Goal: Task Accomplishment & Management: Use online tool/utility

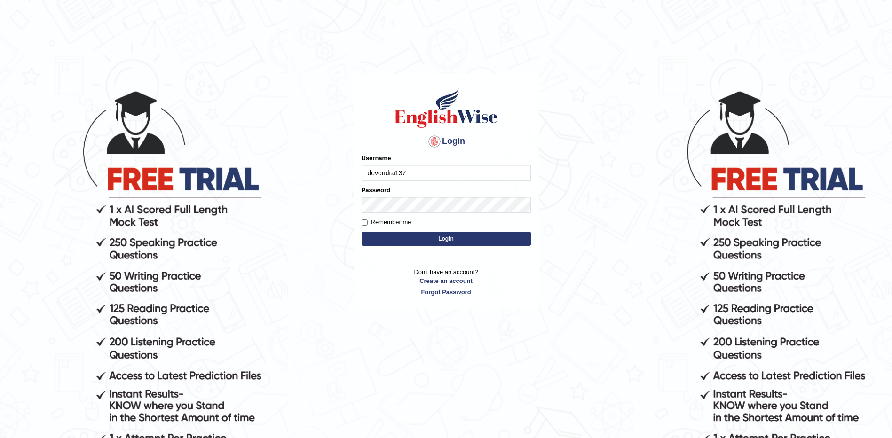
type input "devendra137"
click at [361, 232] on button "Login" at bounding box center [445, 239] width 169 height 14
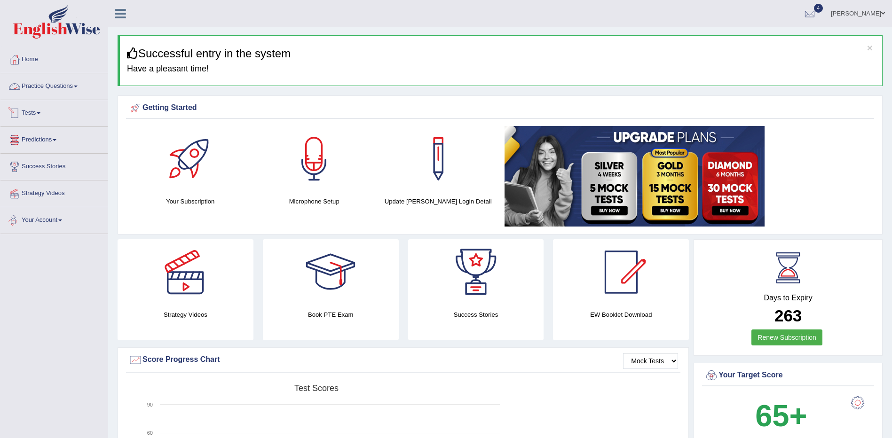
click at [31, 74] on link "Practice Questions" at bounding box center [53, 85] width 107 height 24
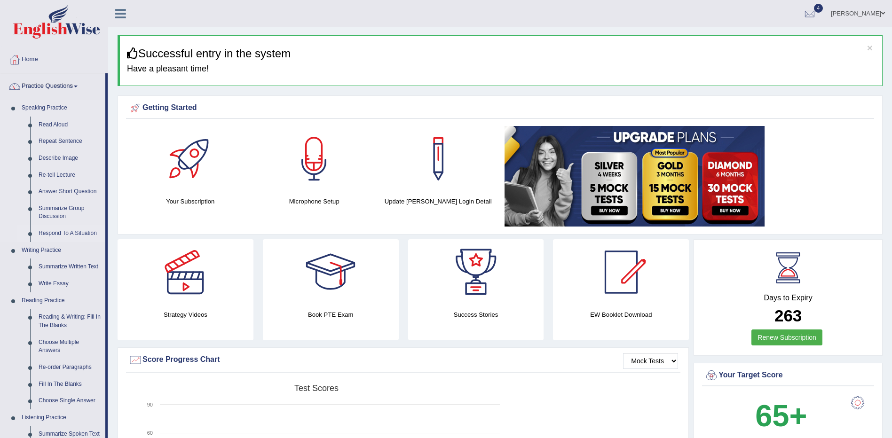
click at [57, 234] on link "Respond To A Situation" at bounding box center [69, 233] width 71 height 17
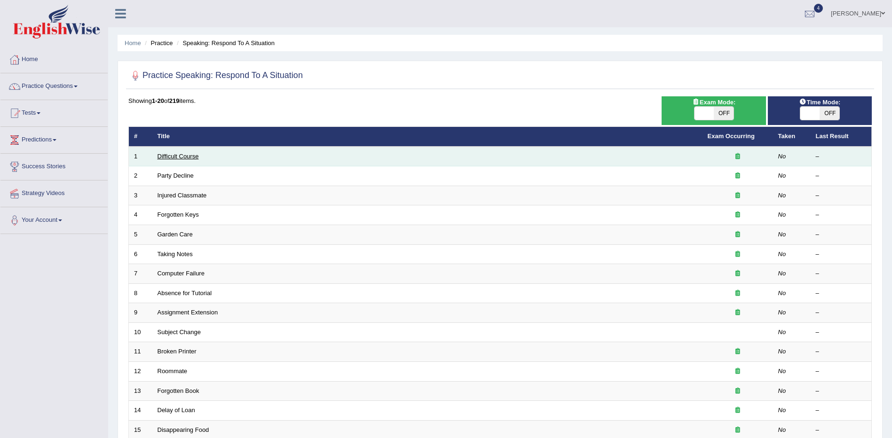
click at [168, 159] on link "Difficult Course" at bounding box center [177, 156] width 41 height 7
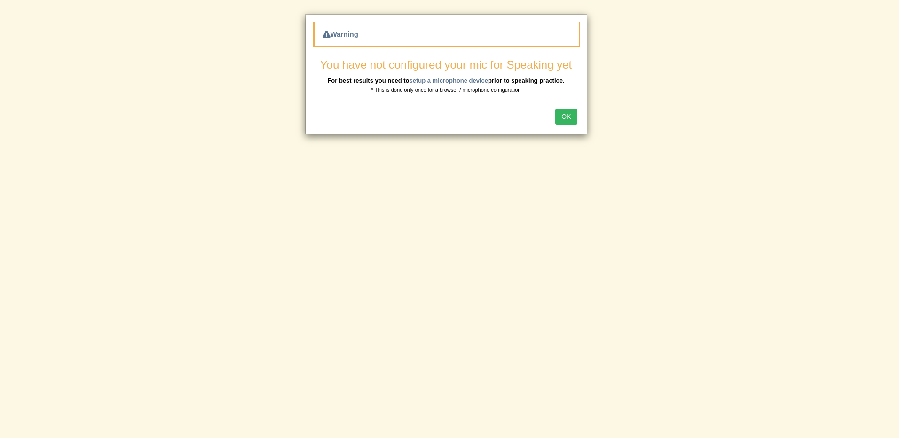
click at [571, 116] on button "OK" at bounding box center [566, 117] width 22 height 16
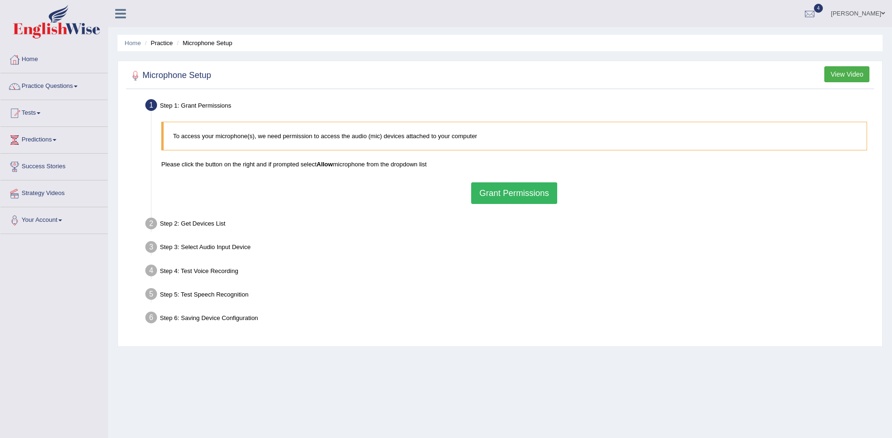
click at [516, 196] on button "Grant Permissions" at bounding box center [514, 193] width 86 height 22
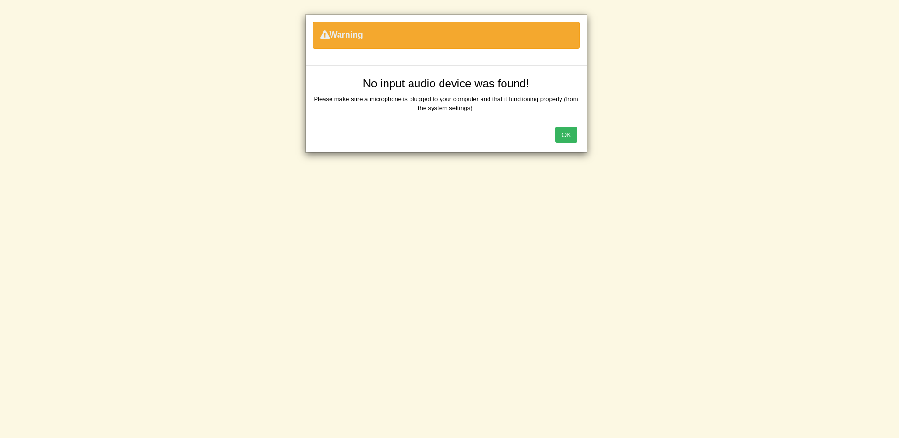
click at [574, 137] on button "OK" at bounding box center [566, 135] width 22 height 16
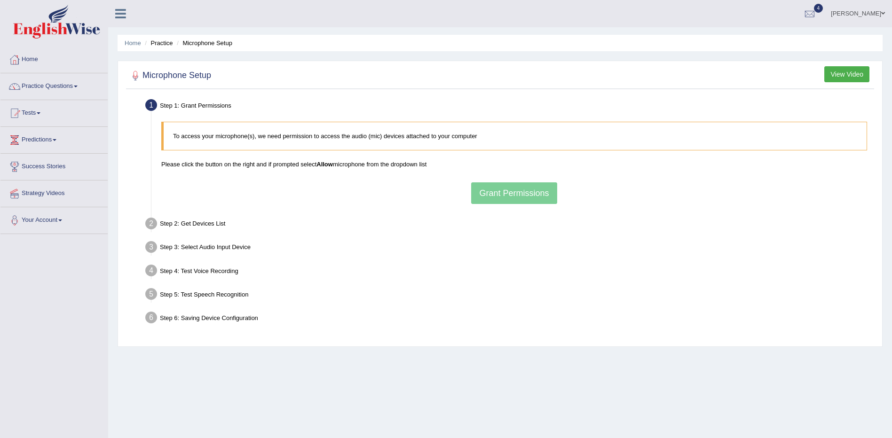
click at [525, 198] on div "To access your microphone(s), we need permission to access the audio (mic) devi…" at bounding box center [514, 163] width 715 height 92
click at [507, 246] on div "Step 3: Select Audio Input Device –" at bounding box center [509, 248] width 737 height 21
drag, startPoint x: 525, startPoint y: 172, endPoint x: 520, endPoint y: 181, distance: 11.1
click at [525, 172] on div "To access your microphone(s), we need permission to access the audio (mic) devi…" at bounding box center [514, 163] width 715 height 92
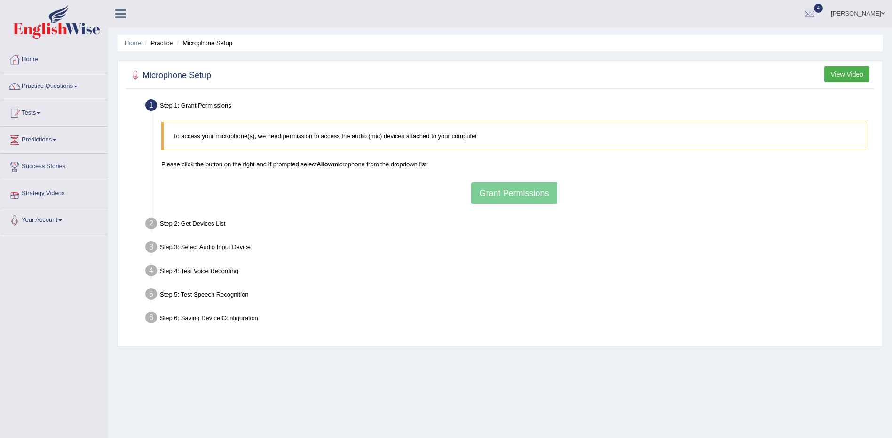
click at [515, 186] on div "To access your microphone(s), we need permission to access the audio (mic) devi…" at bounding box center [514, 163] width 715 height 92
click at [514, 186] on div "To access your microphone(s), we need permission to access the audio (mic) devi…" at bounding box center [514, 163] width 715 height 92
drag, startPoint x: 514, startPoint y: 186, endPoint x: 533, endPoint y: 140, distance: 49.1
click at [533, 140] on p "To access your microphone(s), we need permission to access the audio (mic) devi…" at bounding box center [515, 136] width 684 height 9
click at [314, 298] on div "Step 5: Test Speech Recognition" at bounding box center [509, 295] width 737 height 21
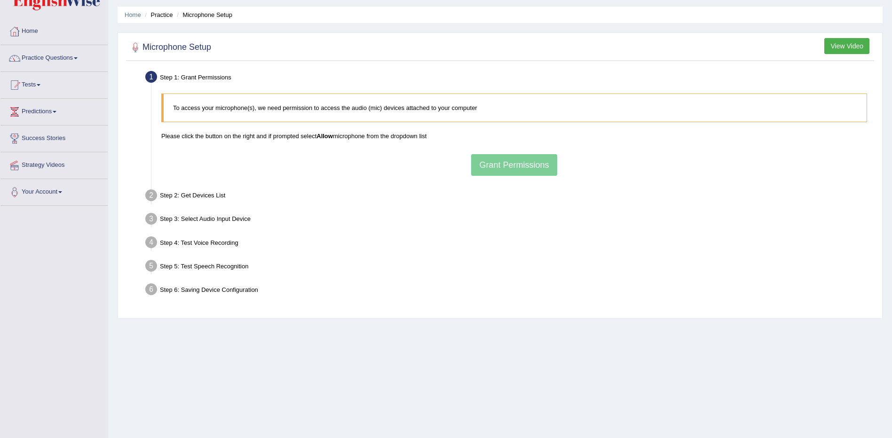
scroll to position [55, 0]
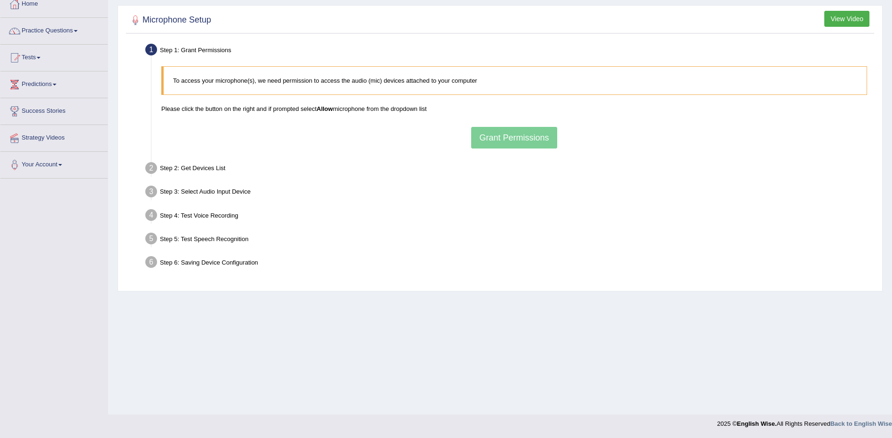
click at [500, 140] on div "To access your microphone(s), we need permission to access the audio (mic) devi…" at bounding box center [514, 108] width 715 height 92
click at [869, 224] on div "Step 4: Test Voice Recording" at bounding box center [509, 216] width 737 height 21
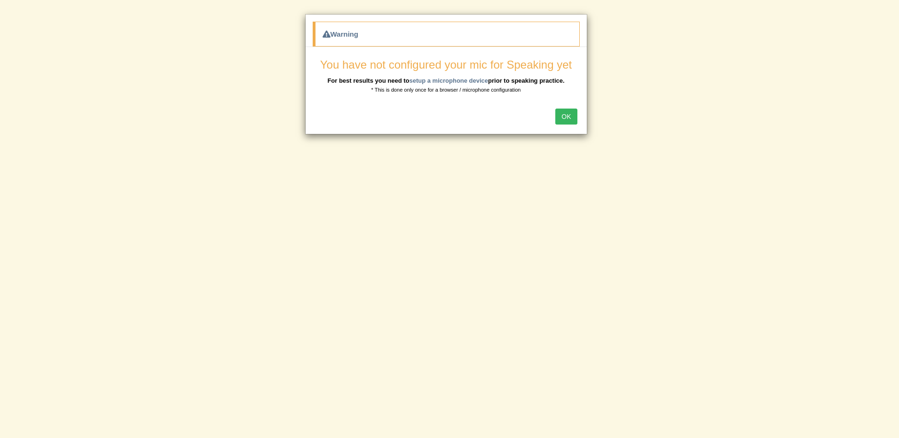
click at [572, 115] on button "OK" at bounding box center [566, 117] width 22 height 16
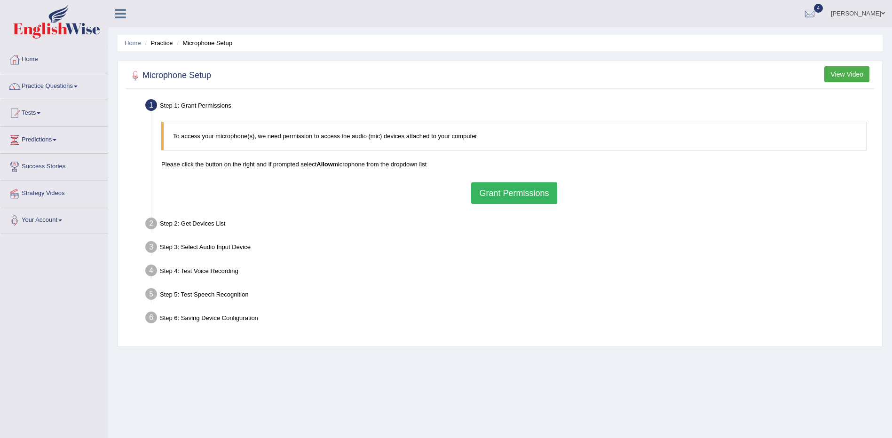
click at [503, 195] on button "Grant Permissions" at bounding box center [514, 193] width 86 height 22
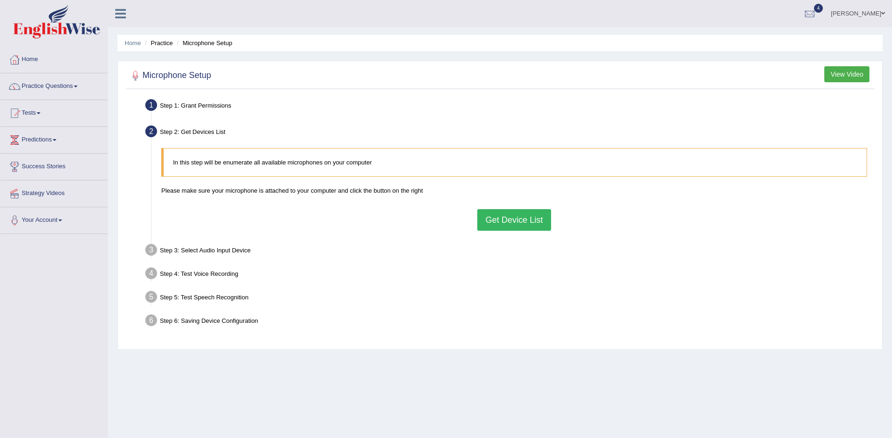
click at [503, 228] on button "Get Device List" at bounding box center [513, 220] width 73 height 22
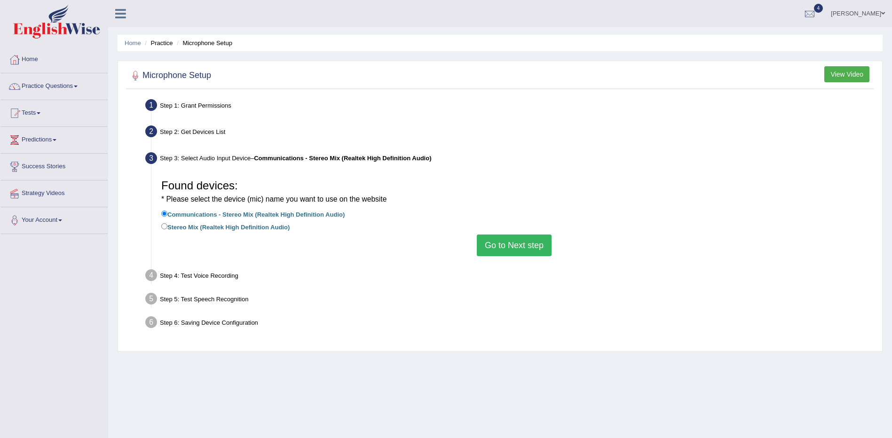
click at [530, 254] on button "Go to Next step" at bounding box center [514, 246] width 75 height 22
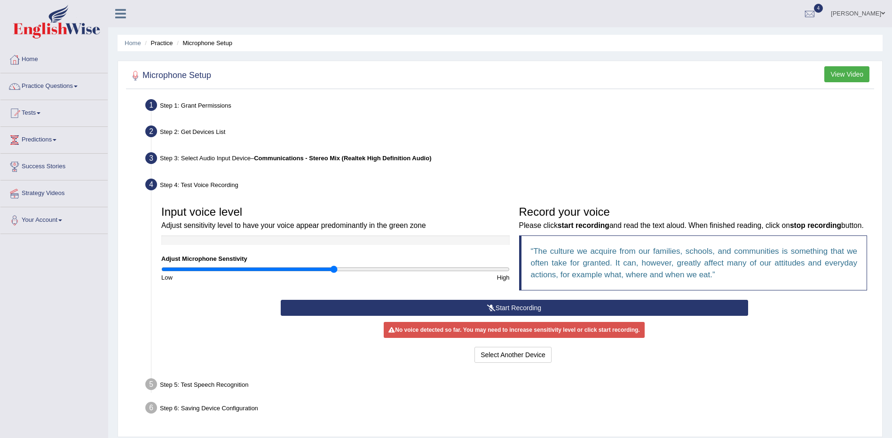
click at [489, 308] on icon at bounding box center [491, 308] width 8 height 7
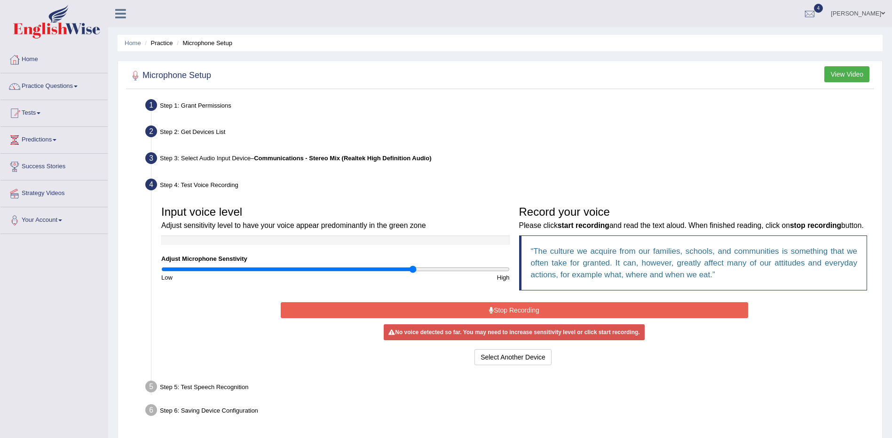
drag, startPoint x: 339, startPoint y: 269, endPoint x: 414, endPoint y: 275, distance: 74.9
type input "1.46"
click at [414, 273] on input "range" at bounding box center [335, 270] width 348 height 8
click at [511, 359] on button "Select Another Device" at bounding box center [512, 357] width 77 height 16
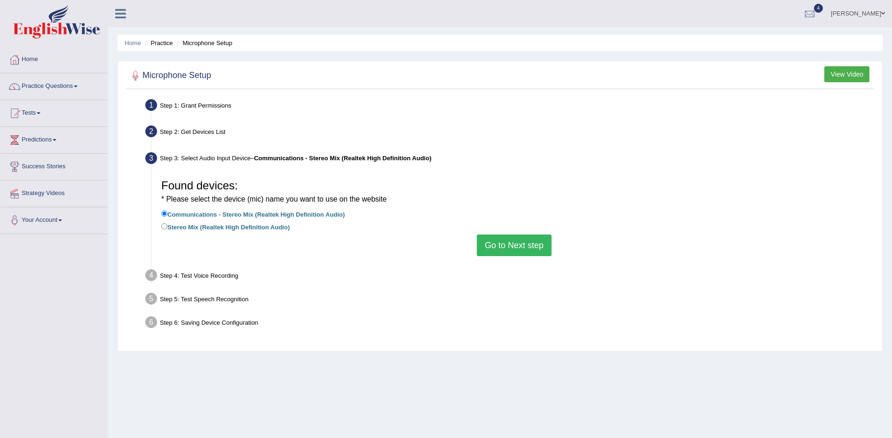
click at [229, 225] on label "Stereo Mix (Realtek High Definition Audio)" at bounding box center [225, 226] width 128 height 10
click at [167, 225] on input "Stereo Mix (Realtek High Definition Audio)" at bounding box center [164, 226] width 6 height 6
radio input "true"
click at [514, 252] on button "Go to Next step" at bounding box center [514, 246] width 75 height 22
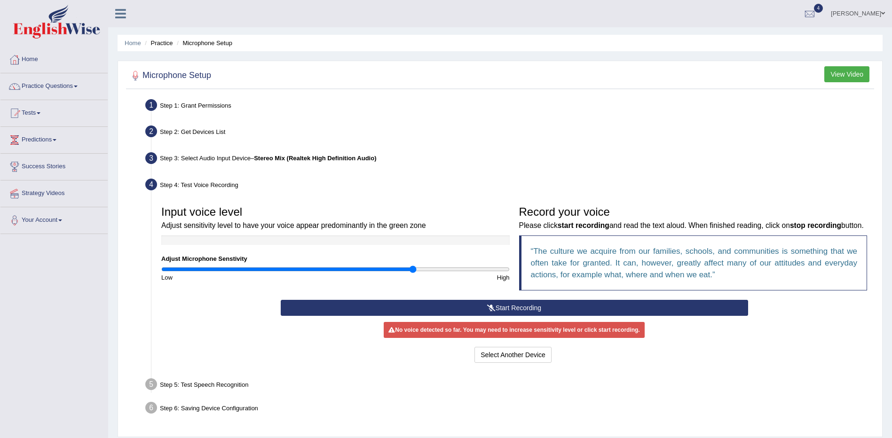
click at [495, 303] on button "Start Recording" at bounding box center [514, 308] width 467 height 16
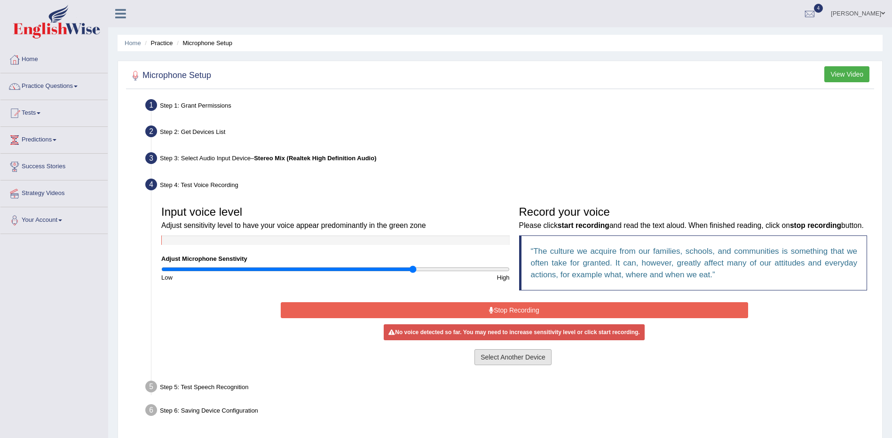
drag, startPoint x: 512, startPoint y: 357, endPoint x: 505, endPoint y: 353, distance: 7.6
click at [505, 353] on button "Select Another Device" at bounding box center [512, 357] width 77 height 16
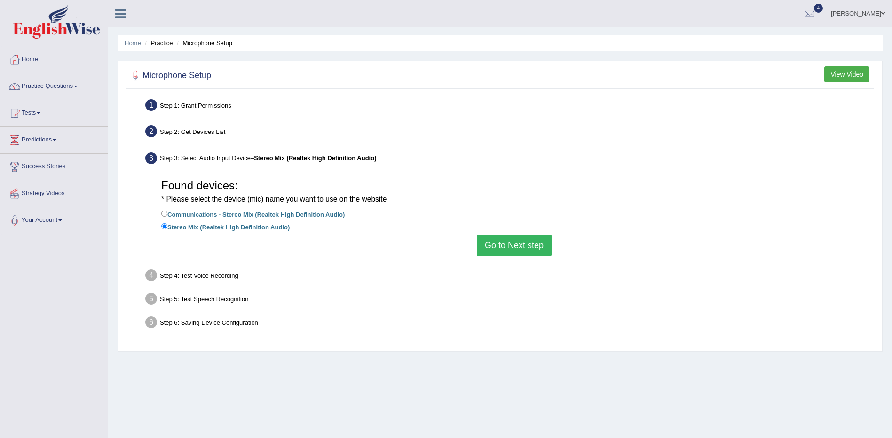
click at [314, 157] on b "Stereo Mix (Realtek High Definition Audio)" at bounding box center [315, 158] width 122 height 7
click at [294, 217] on label "Communications - Stereo Mix (Realtek High Definition Audio)" at bounding box center [252, 214] width 183 height 10
click at [167, 217] on input "Communications - Stereo Mix (Realtek High Definition Audio)" at bounding box center [164, 214] width 6 height 6
radio input "true"
click at [516, 251] on button "Go to Next step" at bounding box center [514, 246] width 75 height 22
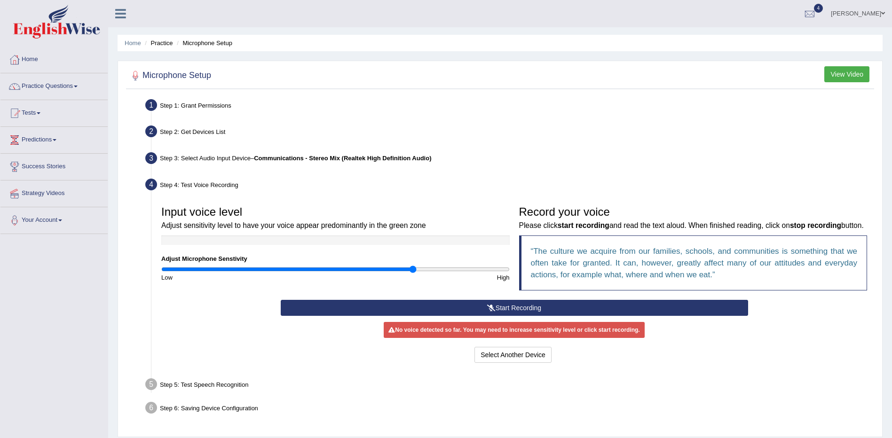
click at [508, 310] on button "Start Recording" at bounding box center [514, 308] width 467 height 16
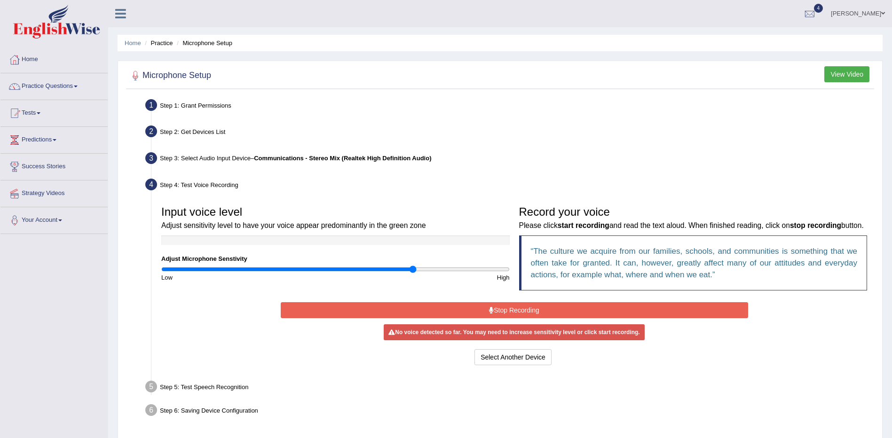
click at [501, 312] on button "Stop Recording" at bounding box center [514, 310] width 467 height 16
